Goal: Check status: Check status

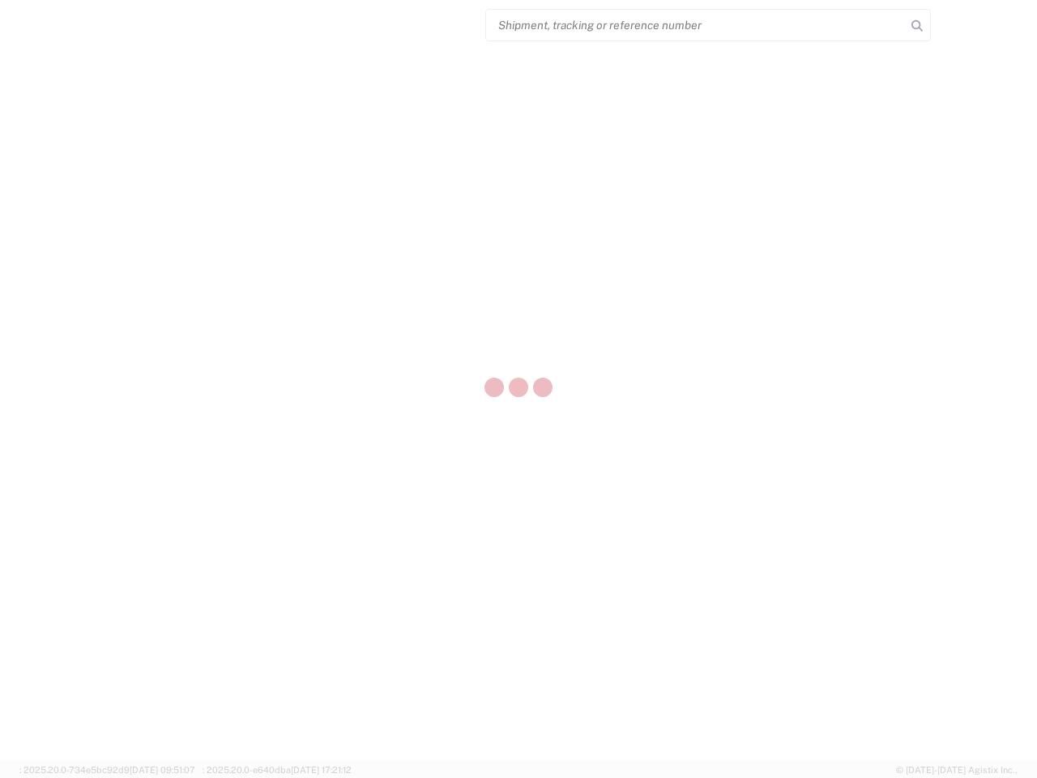
select select "US"
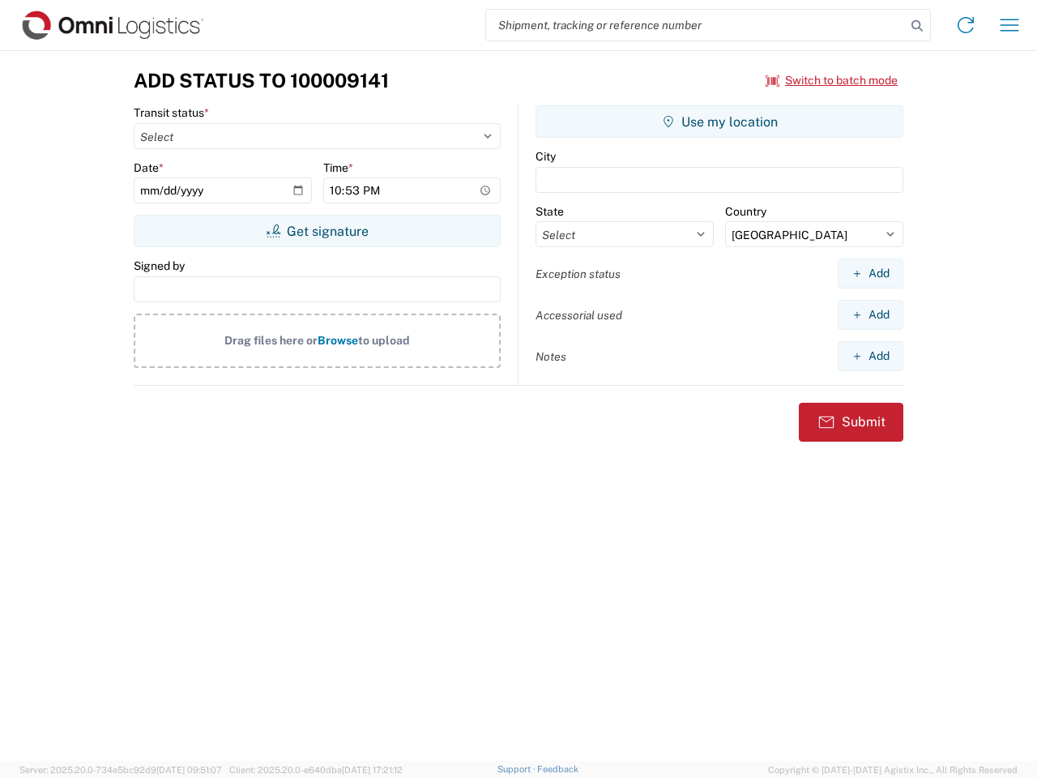
click at [696, 25] on input "search" at bounding box center [696, 25] width 420 height 31
click at [917, 26] on icon at bounding box center [917, 26] width 23 height 23
click at [966, 25] on icon at bounding box center [966, 25] width 26 height 26
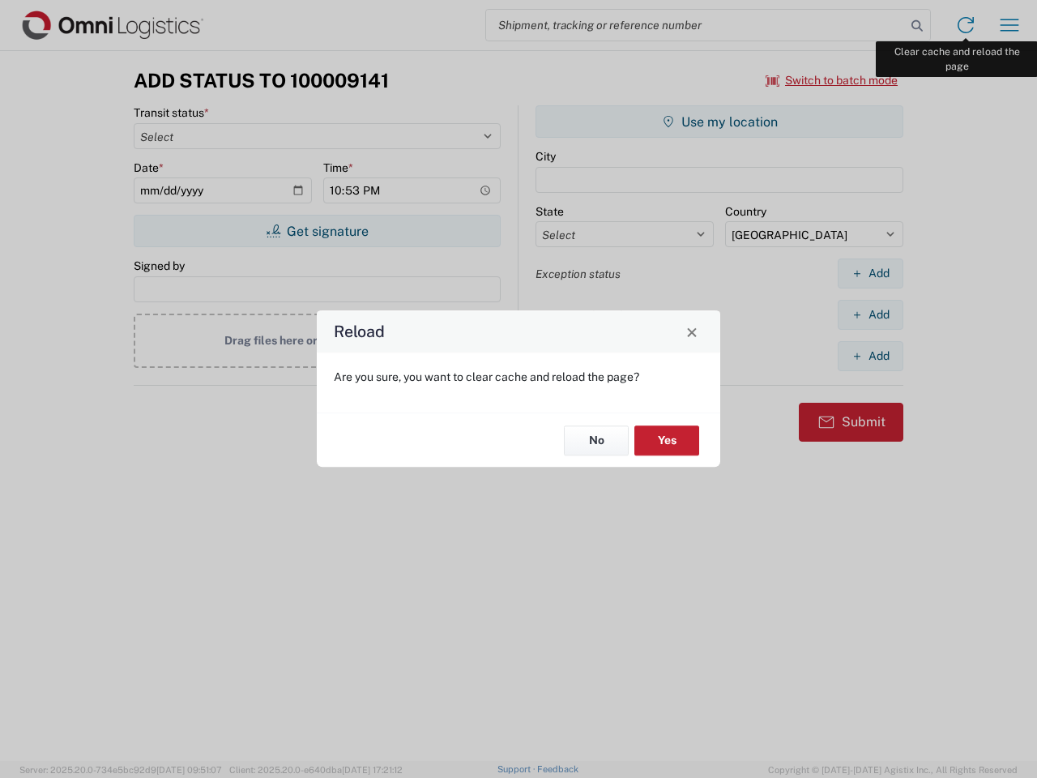
click at [1010, 25] on div "Reload Are you sure, you want to clear cache and reload the page? No Yes" at bounding box center [518, 389] width 1037 height 778
click at [832, 80] on div "Reload Are you sure, you want to clear cache and reload the page? No Yes" at bounding box center [518, 389] width 1037 height 778
click at [317, 231] on div "Reload Are you sure, you want to clear cache and reload the page? No Yes" at bounding box center [518, 389] width 1037 height 778
click at [720, 122] on div "Reload Are you sure, you want to clear cache and reload the page? No Yes" at bounding box center [518, 389] width 1037 height 778
click at [870, 273] on div "Reload Are you sure, you want to clear cache and reload the page? No Yes" at bounding box center [518, 389] width 1037 height 778
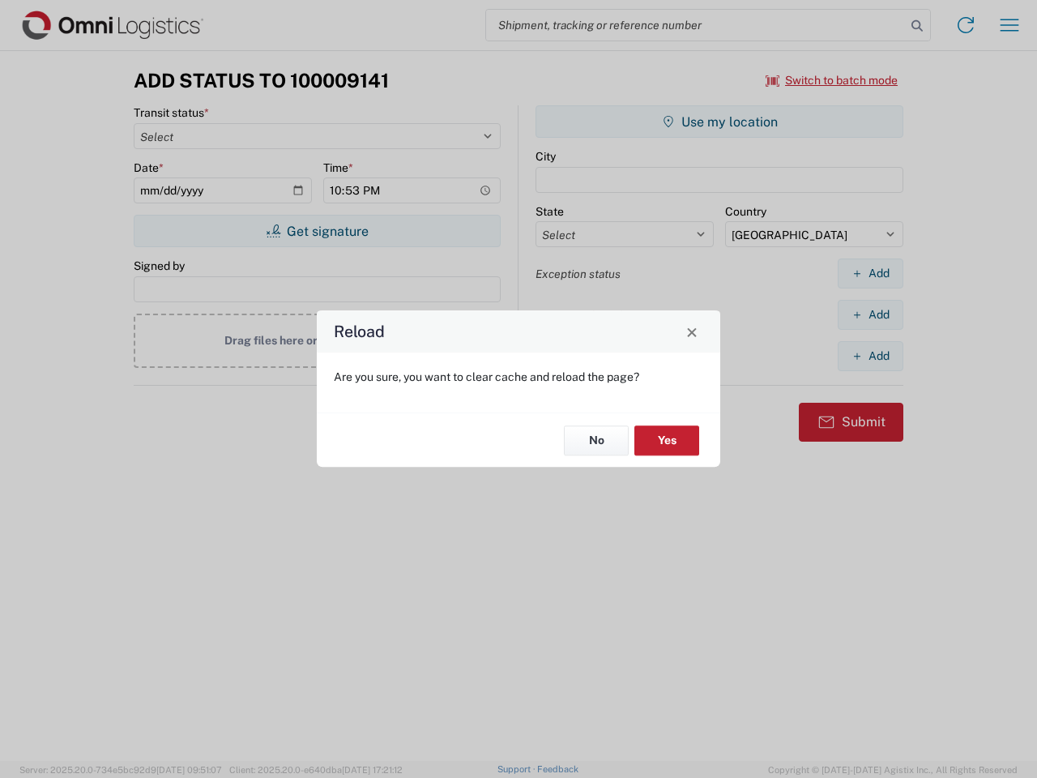
click at [870, 314] on div "Reload Are you sure, you want to clear cache and reload the page? No Yes" at bounding box center [518, 389] width 1037 height 778
click at [870, 356] on div "Reload Are you sure, you want to clear cache and reload the page? No Yes" at bounding box center [518, 389] width 1037 height 778
